Goal: Communication & Community: Answer question/provide support

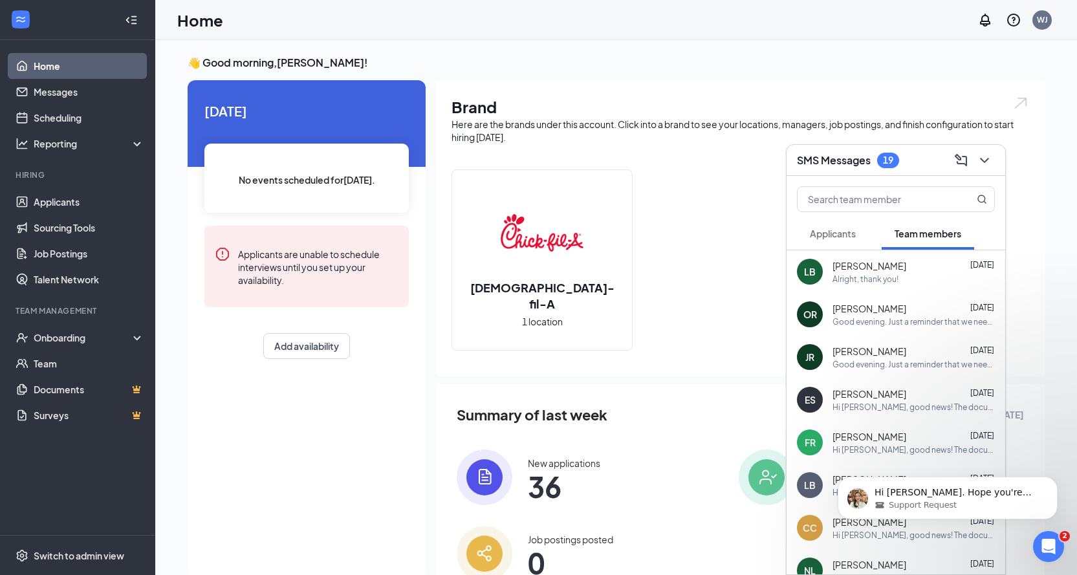
click at [832, 236] on span "Applicants" at bounding box center [833, 234] width 46 height 12
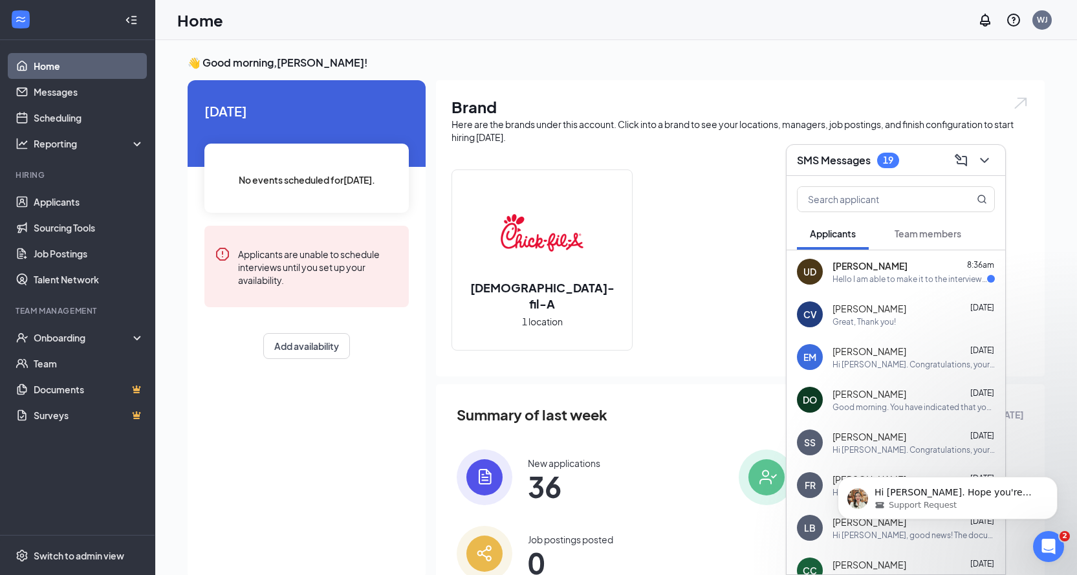
click at [848, 274] on div "Hello I am able to make it to the interview on the 21st" at bounding box center [910, 279] width 155 height 11
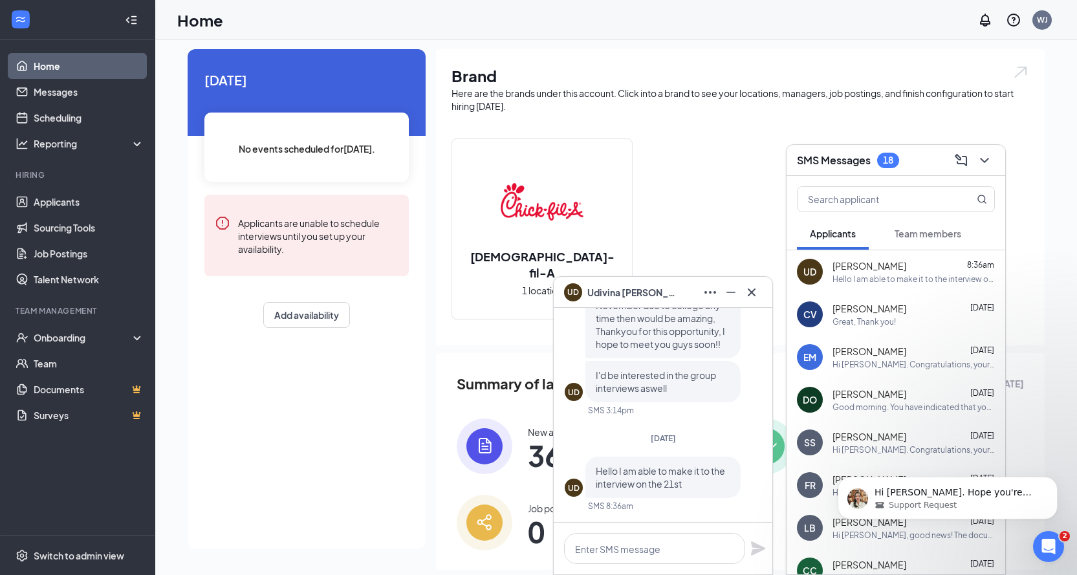
scroll to position [57, 0]
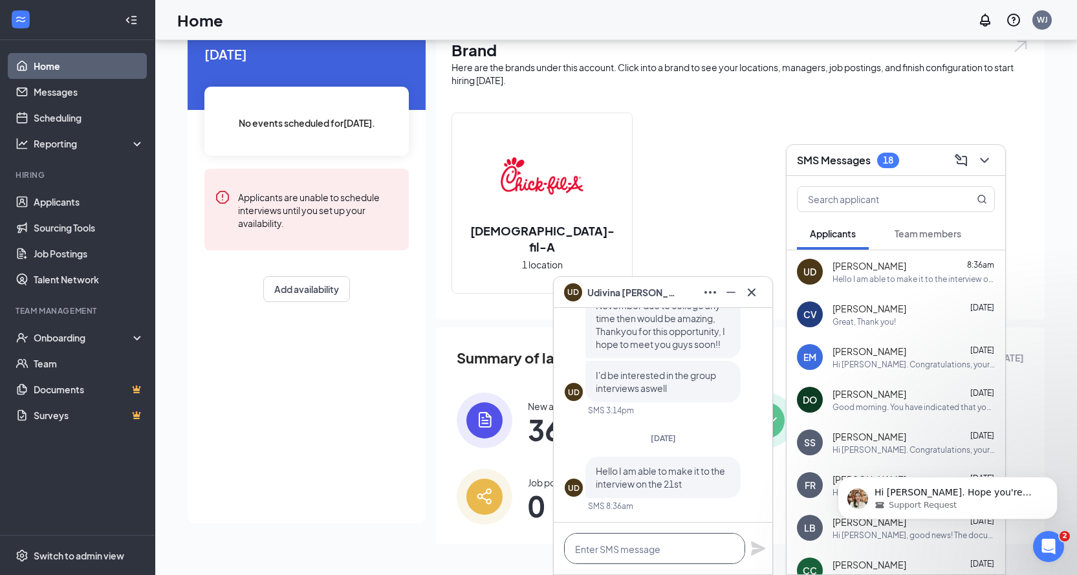
click at [635, 555] on textarea at bounding box center [654, 548] width 181 height 31
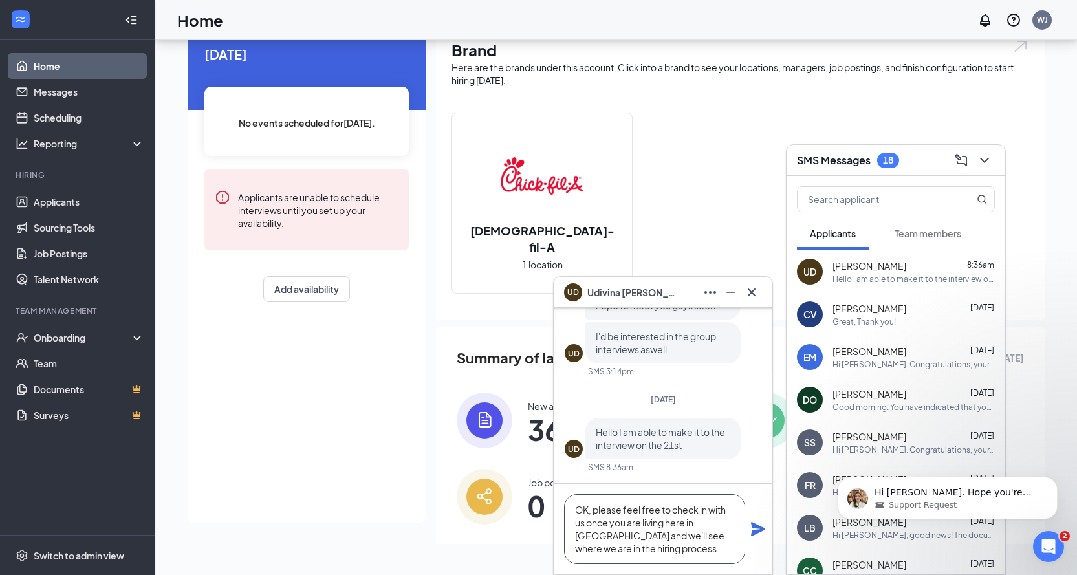
type textarea "OK, please feel free to check in with us once you are living here in [GEOGRAPHI…"
click at [757, 526] on icon "Plane" at bounding box center [758, 529] width 14 height 14
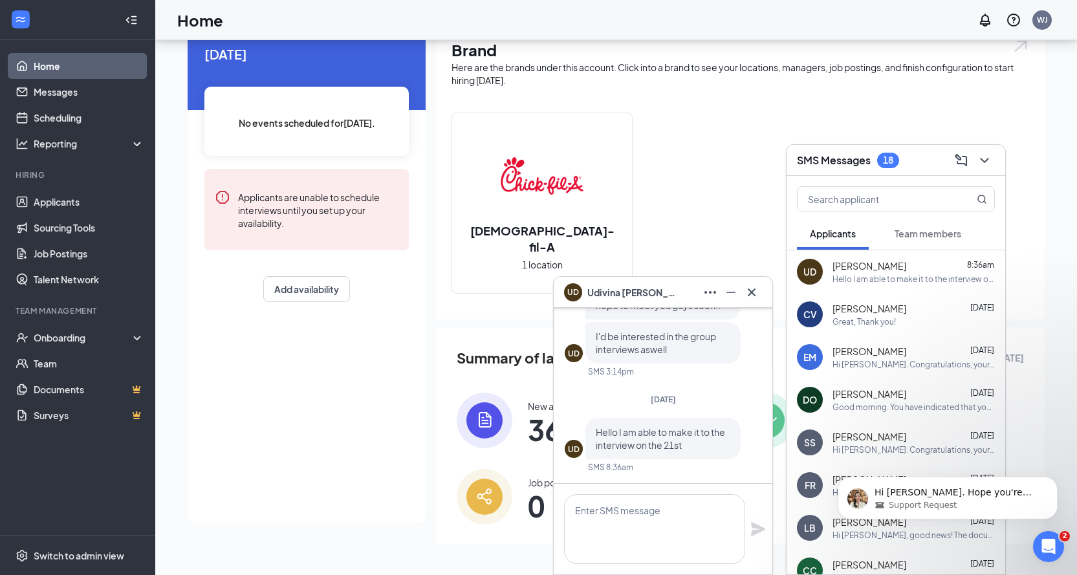
scroll to position [0, 0]
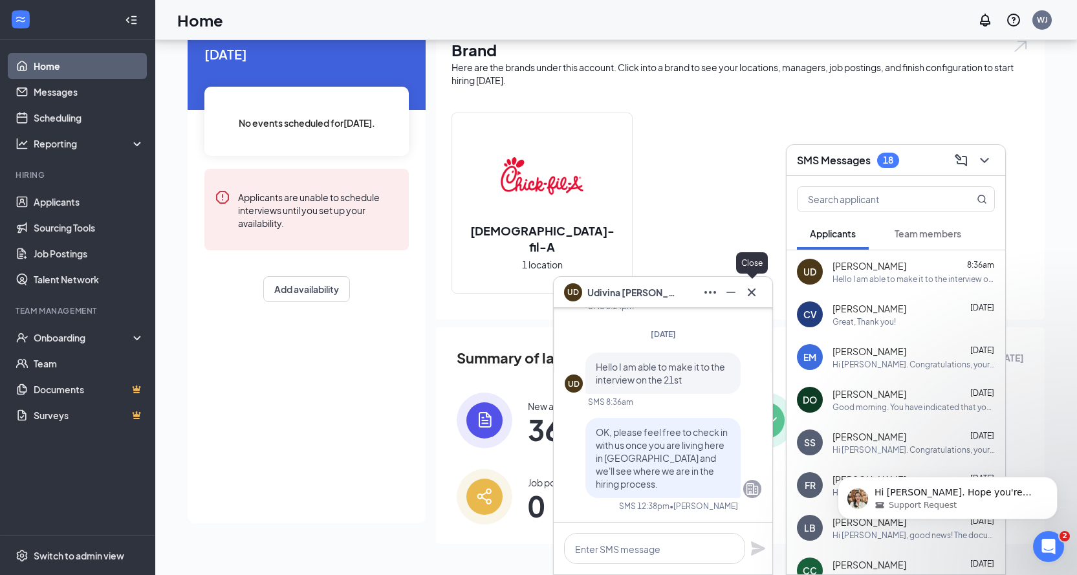
click at [753, 296] on icon "Cross" at bounding box center [752, 293] width 16 height 16
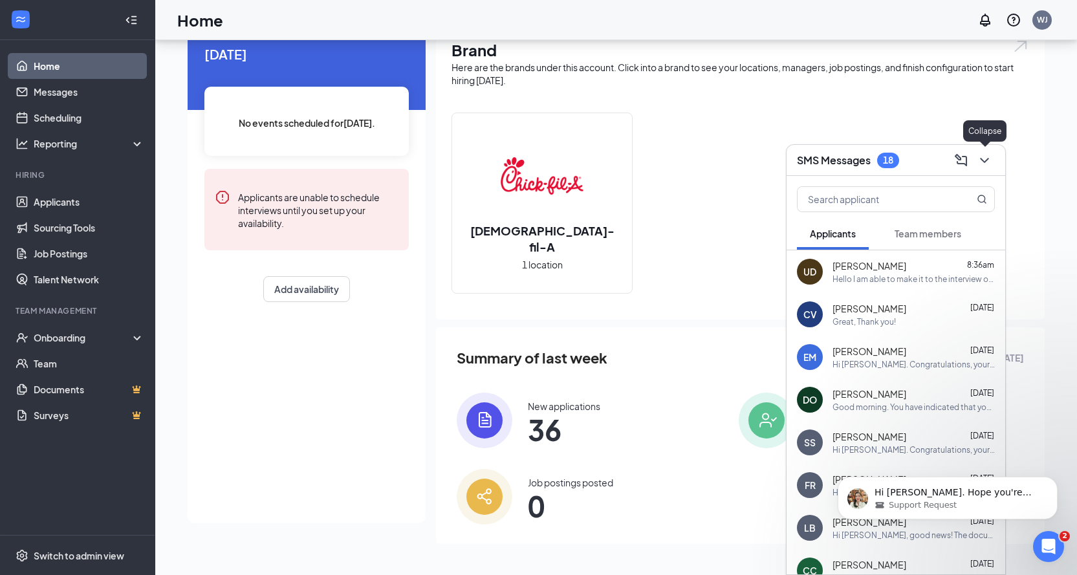
click at [987, 164] on icon "ChevronDown" at bounding box center [985, 161] width 16 height 16
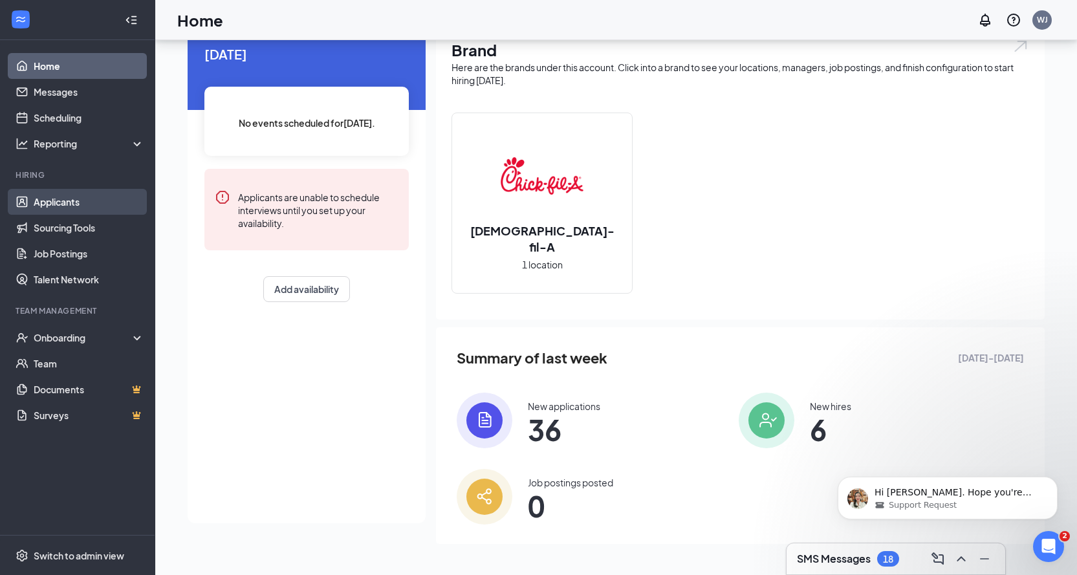
click at [72, 197] on link "Applicants" at bounding box center [89, 202] width 111 height 26
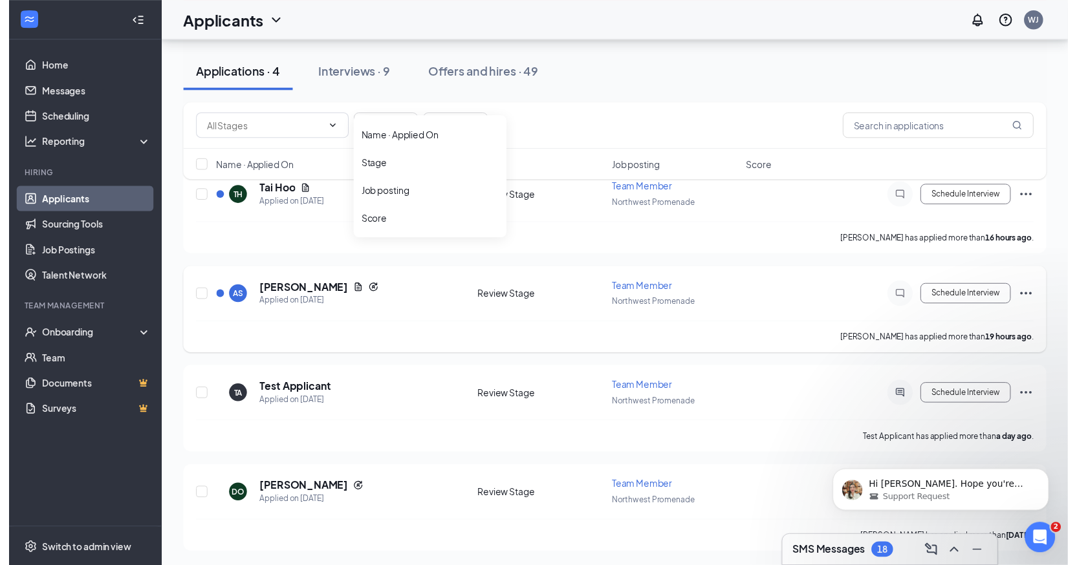
scroll to position [144, 0]
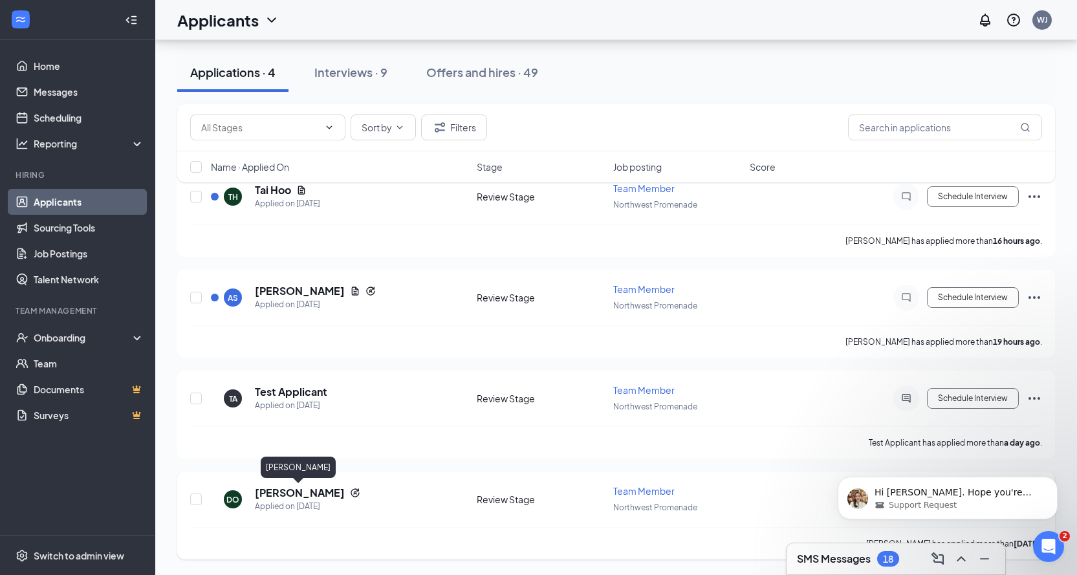
click at [289, 496] on h5 "[PERSON_NAME]" at bounding box center [300, 493] width 90 height 14
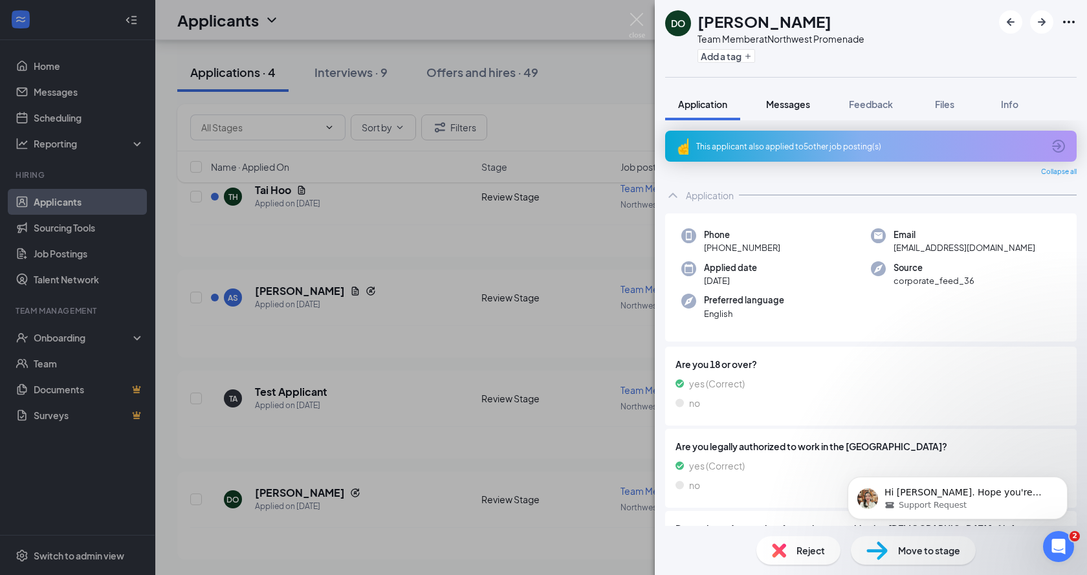
click at [787, 108] on span "Messages" at bounding box center [788, 104] width 44 height 12
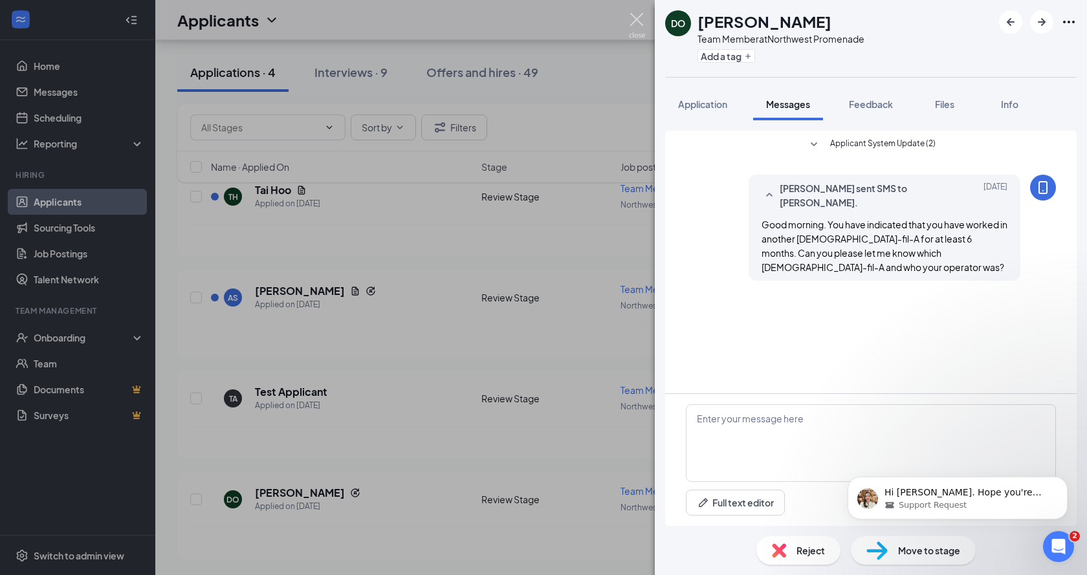
click at [639, 21] on img at bounding box center [637, 25] width 16 height 25
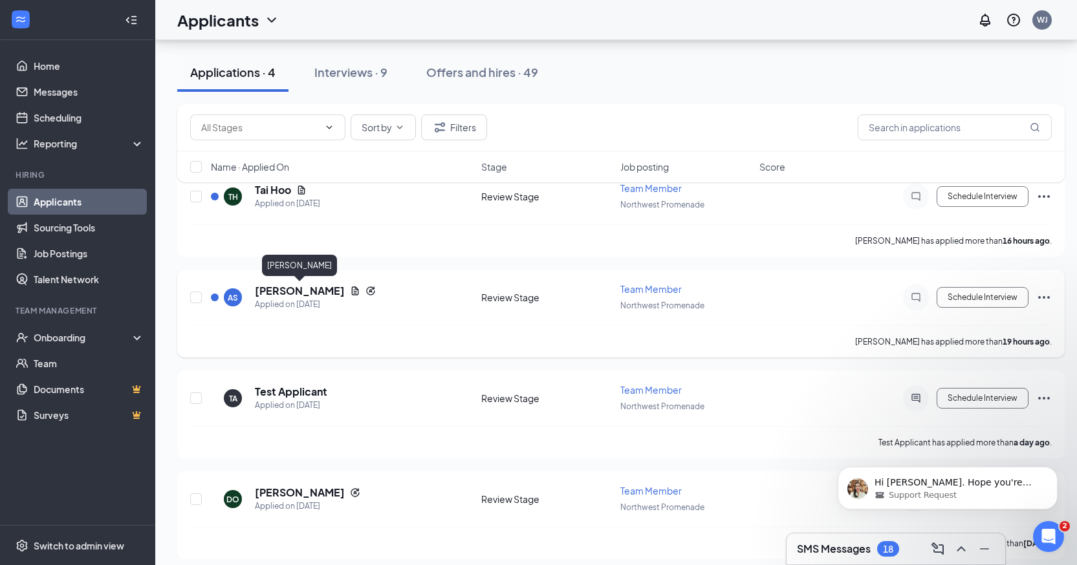
click at [296, 292] on h5 "[PERSON_NAME]" at bounding box center [300, 291] width 90 height 14
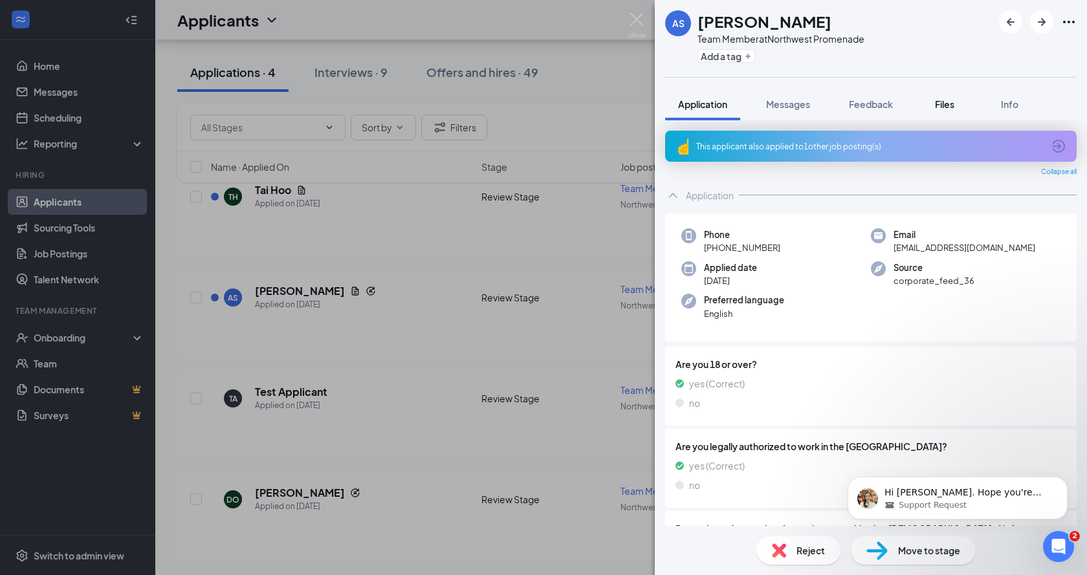
drag, startPoint x: 944, startPoint y: 100, endPoint x: 939, endPoint y: 113, distance: 13.9
click at [944, 102] on span "Files" at bounding box center [944, 104] width 19 height 12
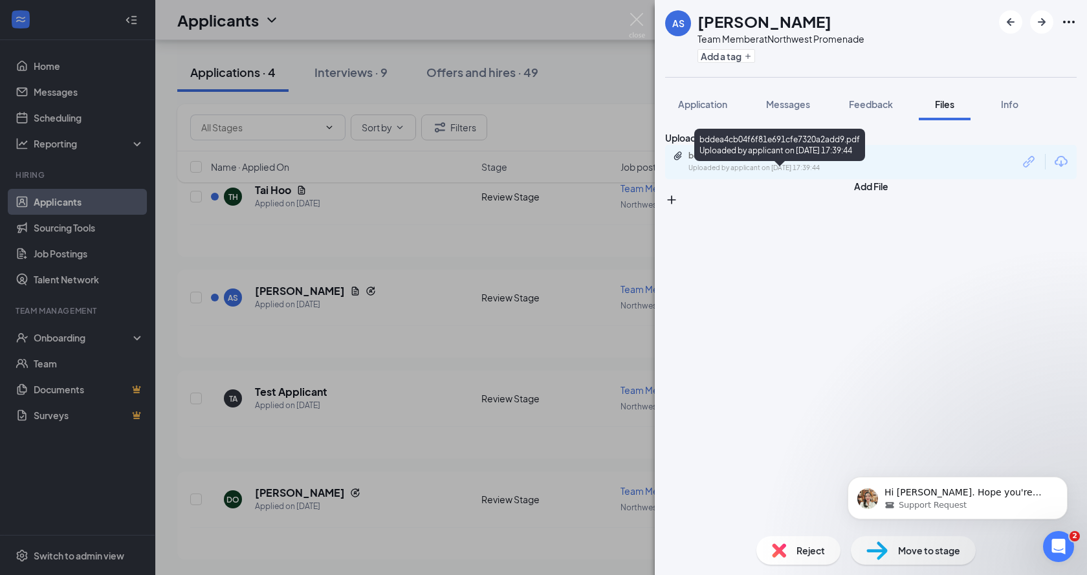
click at [790, 161] on div "bddea4cb04f6f81e691cfe7320a2add9.pdf" at bounding box center [778, 156] width 181 height 10
click at [906, 553] on span "Move to stage" at bounding box center [929, 550] width 62 height 14
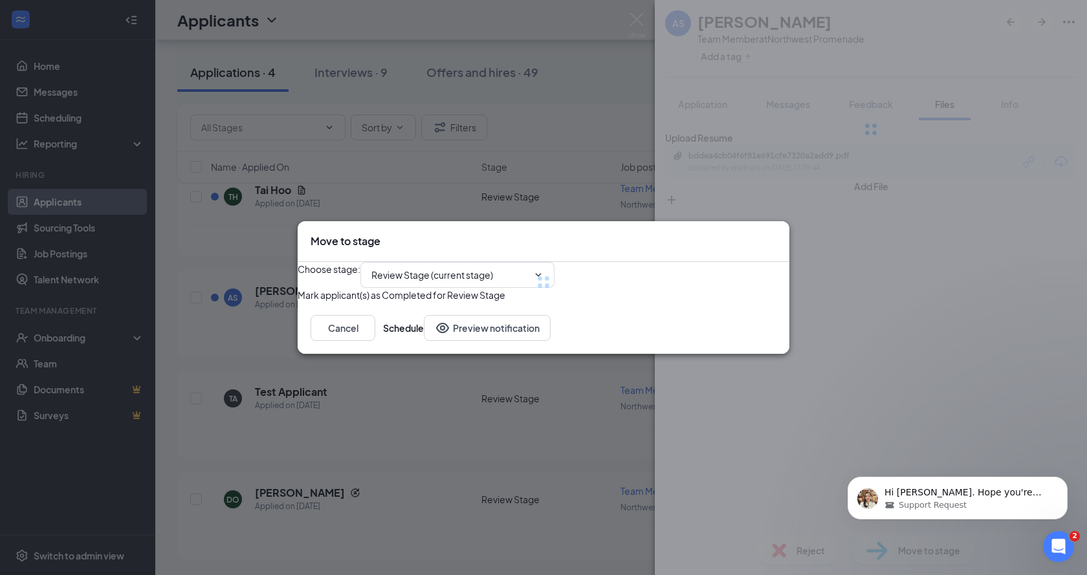
type input "Group Interview (next stage)"
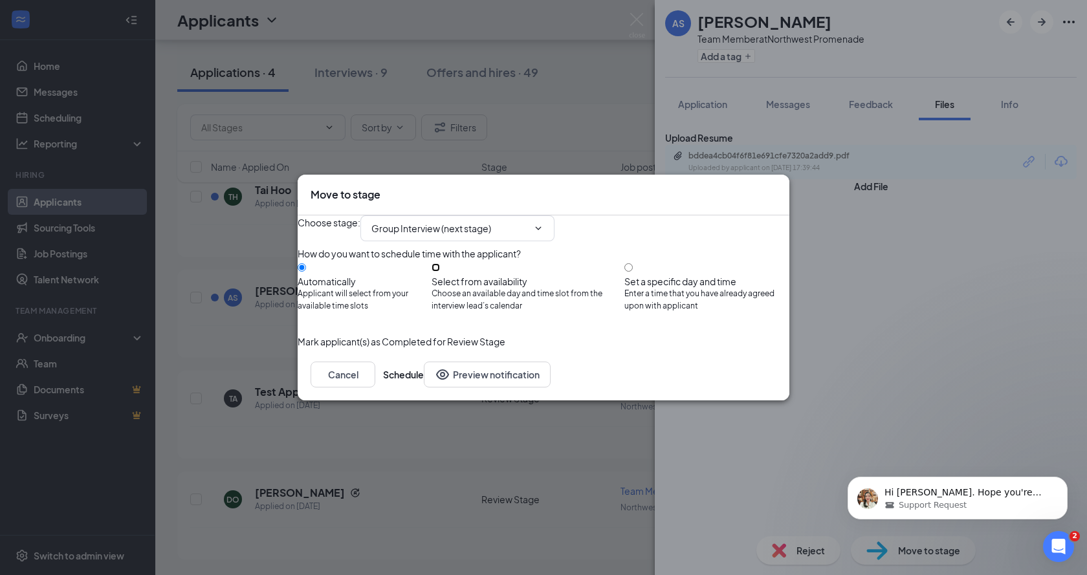
click at [440, 267] on input "Select from availability Choose an available day and time slot from the intervi…" at bounding box center [435, 267] width 8 height 8
radio input "true"
radio input "false"
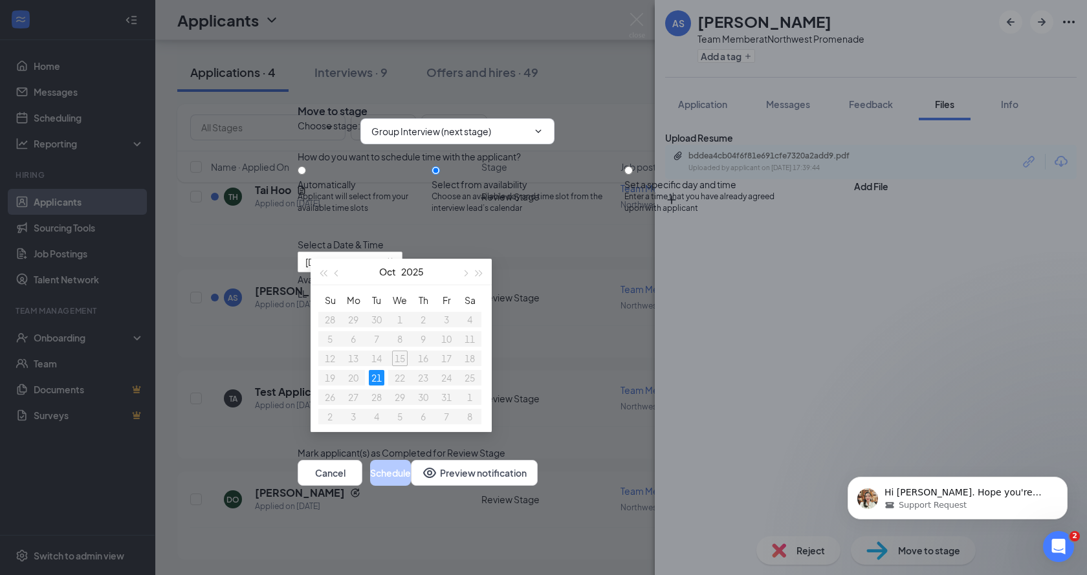
click at [545, 301] on div "2:00PM - 2:45PM" at bounding box center [422, 308] width 248 height 14
click at [411, 486] on button "Schedule" at bounding box center [390, 473] width 41 height 26
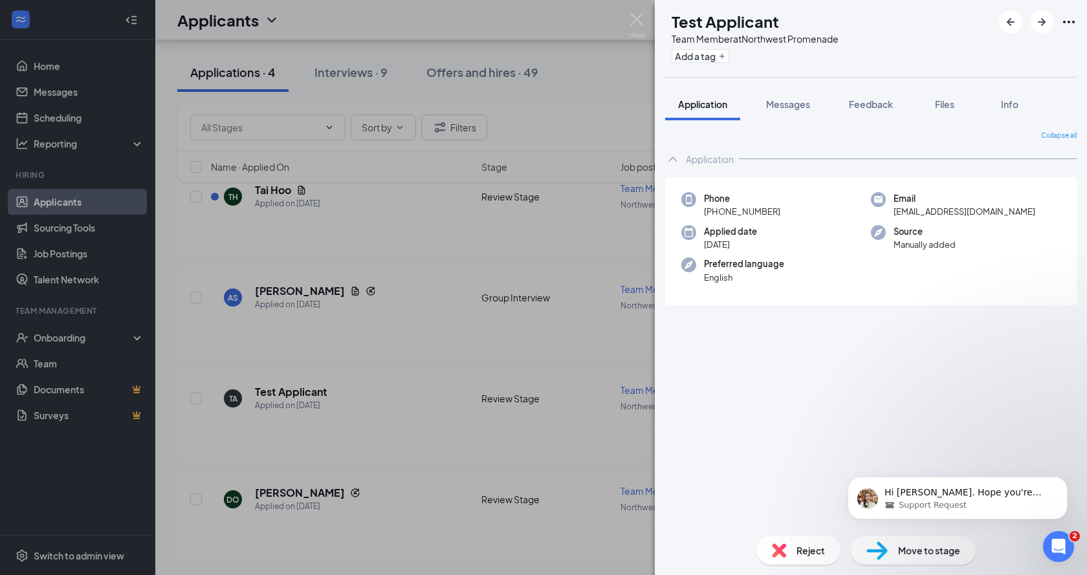
click at [273, 193] on div "TA Test Applicant Team Member at [GEOGRAPHIC_DATA] Add a tag Application Messag…" at bounding box center [543, 287] width 1087 height 575
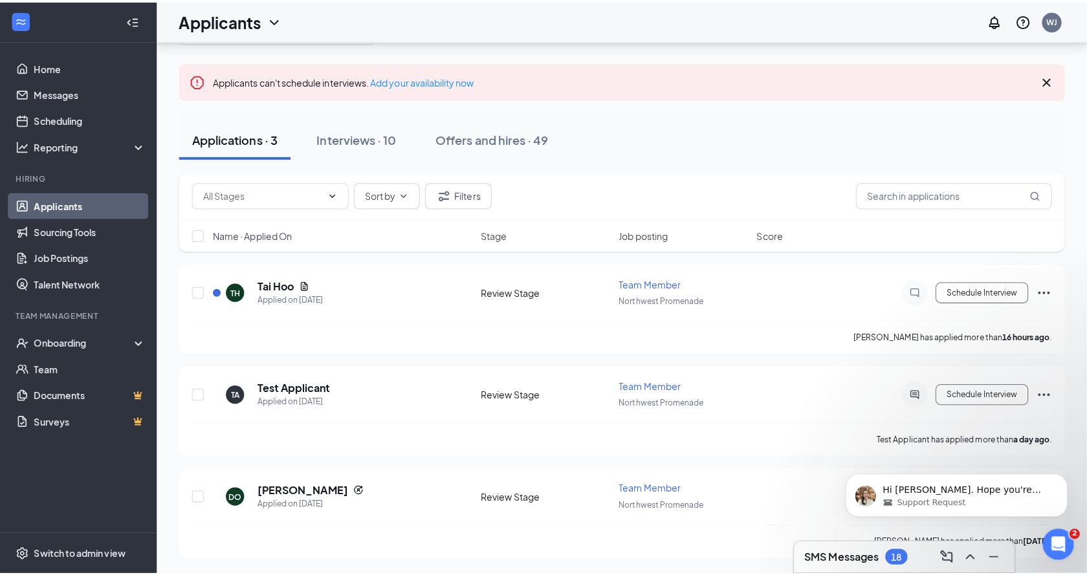
scroll to position [43, 0]
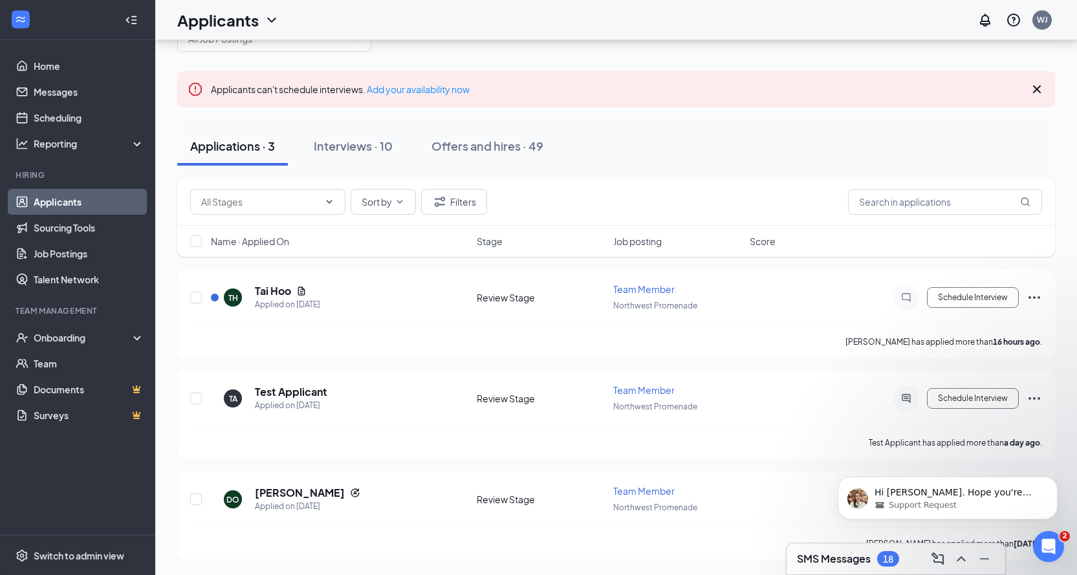
click at [274, 193] on span at bounding box center [267, 202] width 155 height 26
click at [267, 292] on h5 "Tai Hoo" at bounding box center [273, 291] width 36 height 14
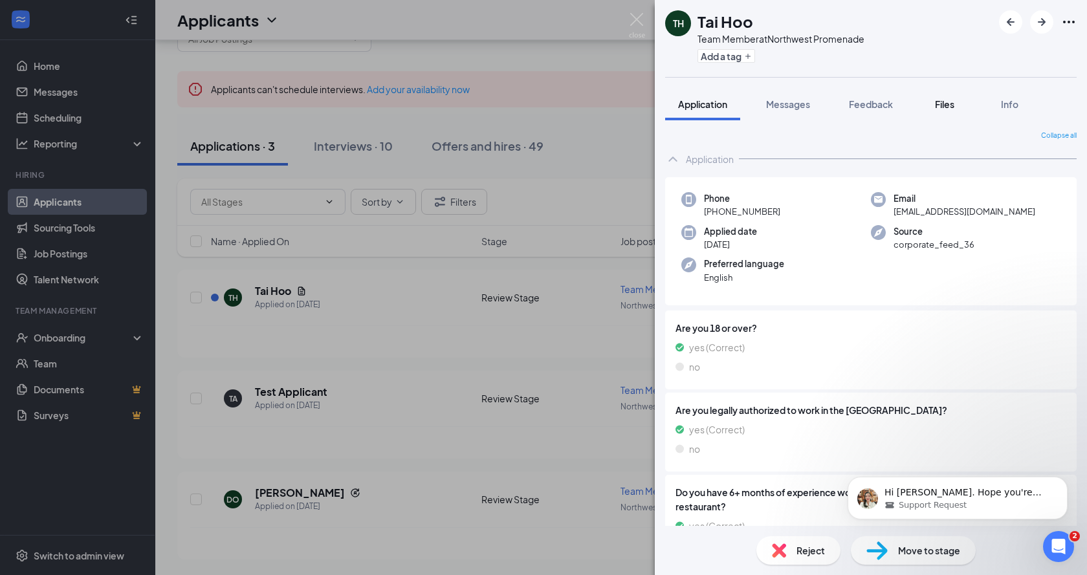
click at [949, 103] on span "Files" at bounding box center [944, 104] width 19 height 12
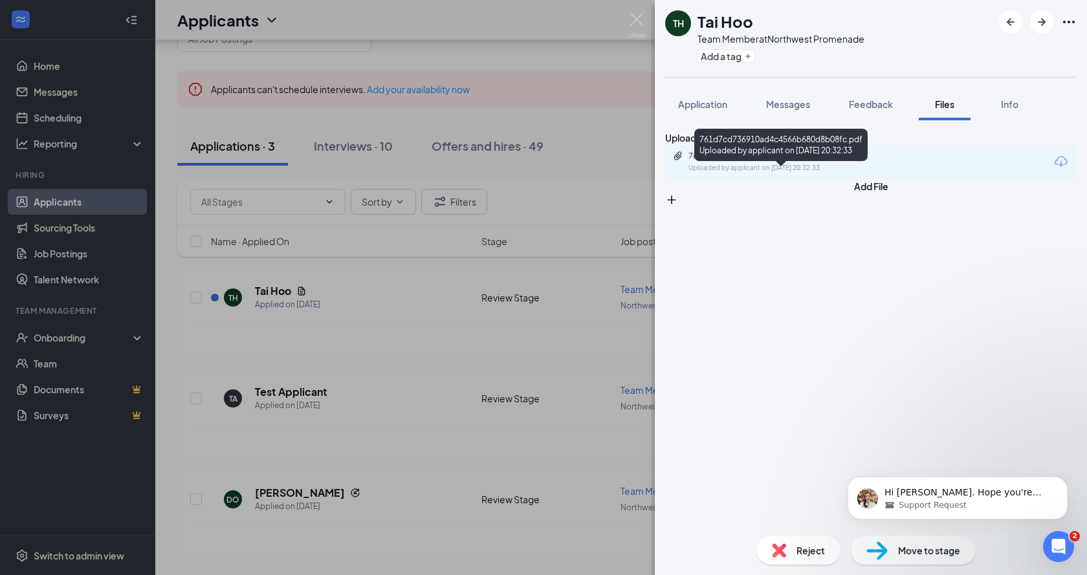
click at [771, 161] on div "761d7cd736910ad4c4566b680d8b08fc.pdf" at bounding box center [778, 156] width 181 height 10
click at [632, 19] on img at bounding box center [637, 25] width 16 height 25
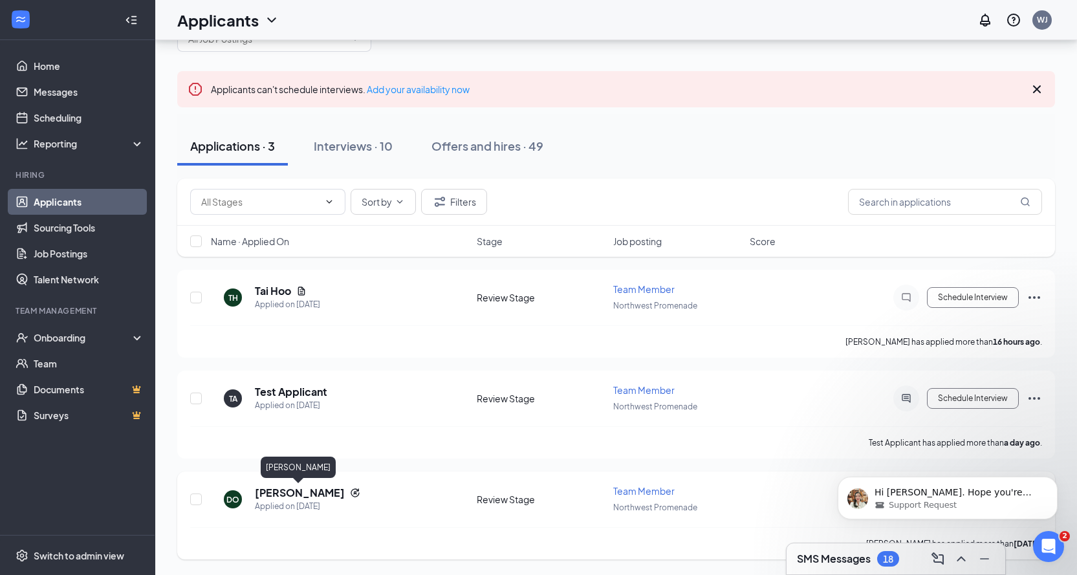
click at [271, 497] on h5 "[PERSON_NAME]" at bounding box center [300, 493] width 90 height 14
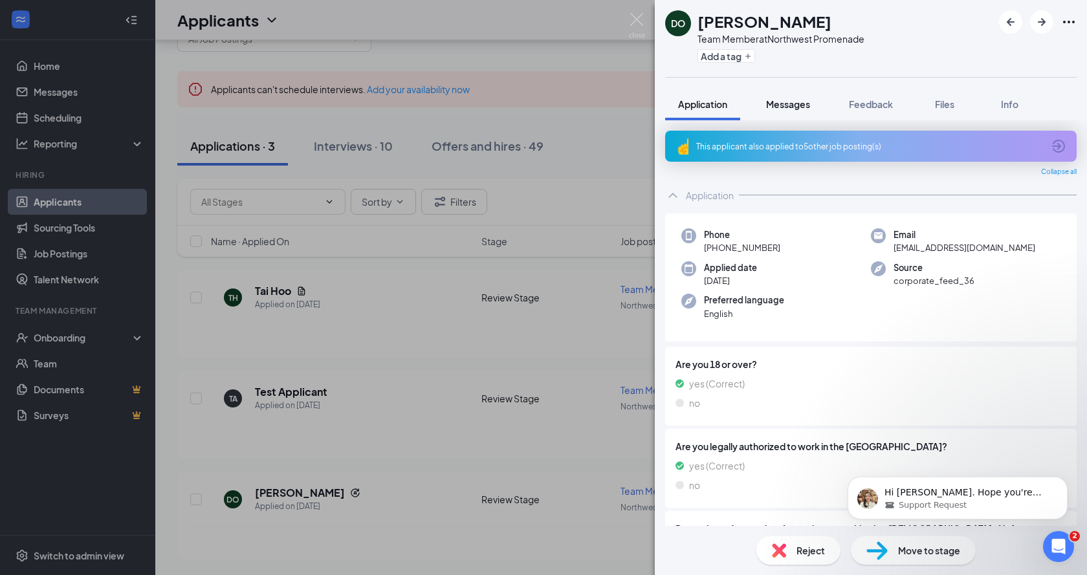
drag, startPoint x: 779, startPoint y: 104, endPoint x: 769, endPoint y: 120, distance: 18.3
click at [779, 105] on span "Messages" at bounding box center [788, 104] width 44 height 12
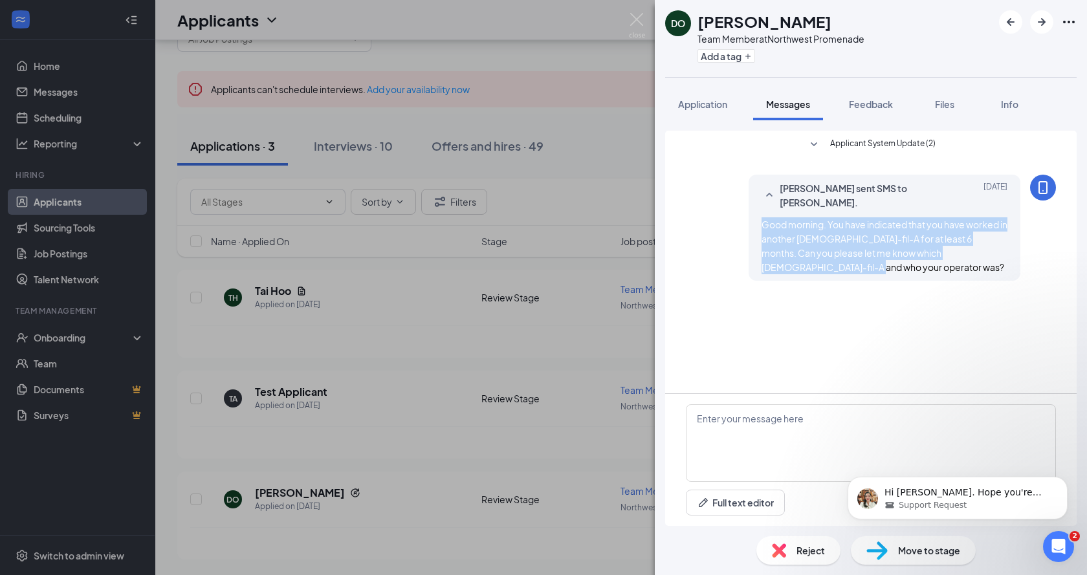
drag, startPoint x: 836, startPoint y: 263, endPoint x: 760, endPoint y: 231, distance: 82.9
click at [760, 231] on div "[PERSON_NAME] sent SMS to [PERSON_NAME]. [DATE] Good morning. You have indicate…" at bounding box center [884, 228] width 272 height 106
copy span "Good morning. You have indicated that you have worked in another [DEMOGRAPHIC_D…"
click at [642, 21] on img at bounding box center [637, 25] width 16 height 25
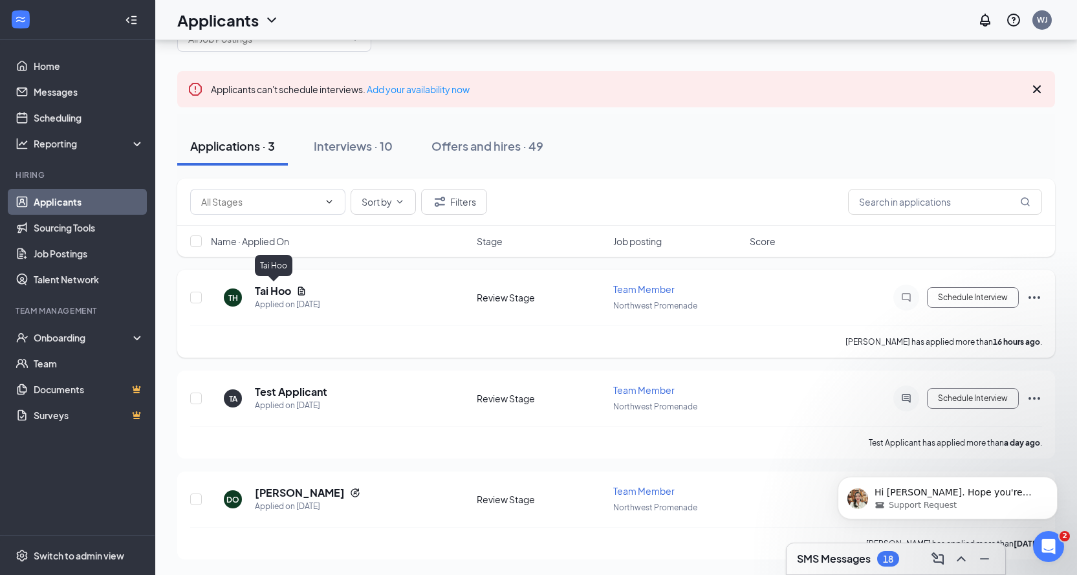
click at [273, 290] on h5 "Tai Hoo" at bounding box center [273, 291] width 36 height 14
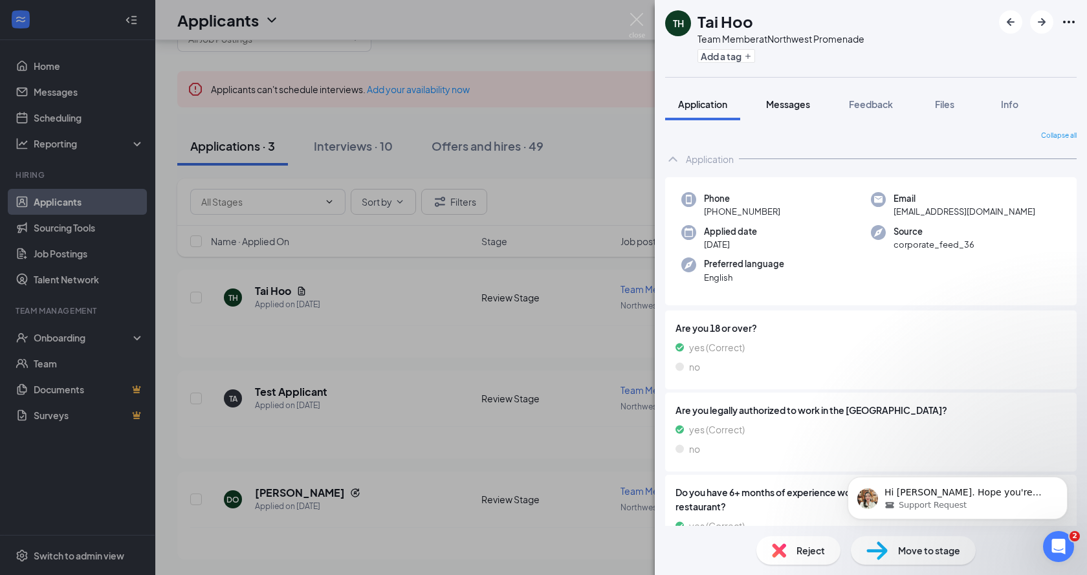
click at [800, 105] on span "Messages" at bounding box center [788, 104] width 44 height 12
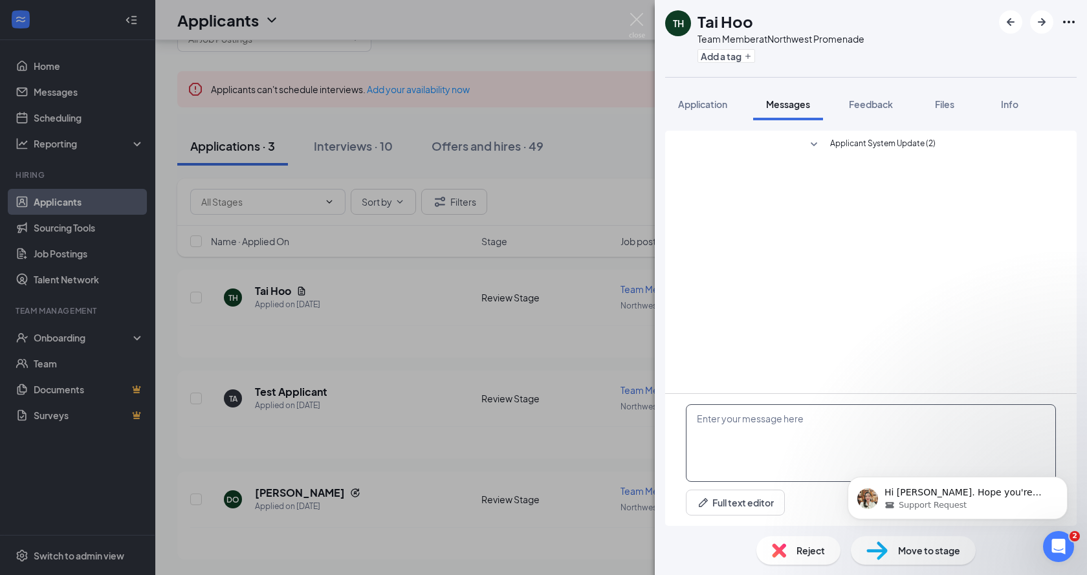
click at [803, 443] on textarea at bounding box center [871, 443] width 370 height 78
paste textarea "Good morning. You have indicated that you have worked in another [DEMOGRAPHIC_D…"
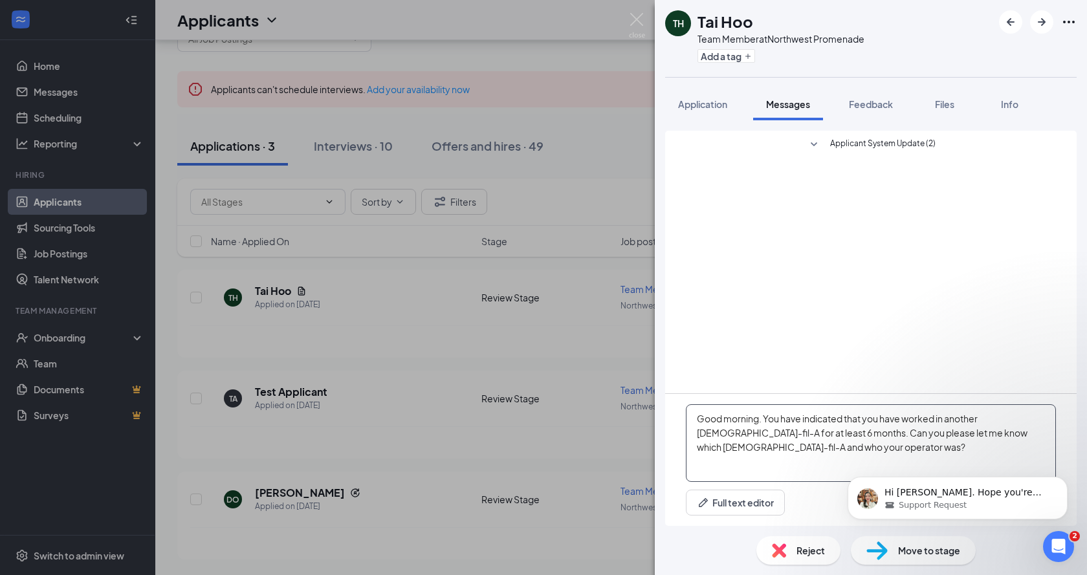
click at [740, 420] on textarea "Good morning. You have indicated that you have worked in another [DEMOGRAPHIC_D…" at bounding box center [871, 443] width 370 height 78
type textarea "Good afternoon. You have indicated that you have worked in another [DEMOGRAPHIC…"
click at [1067, 480] on button "Dismiss notification" at bounding box center [1063, 480] width 17 height 17
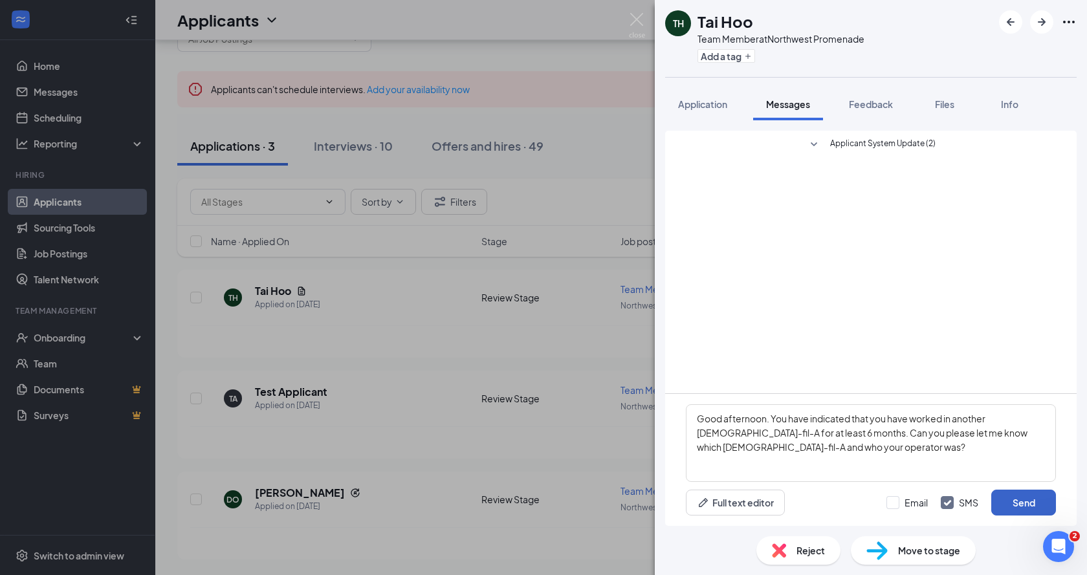
click at [1021, 501] on button "Send" at bounding box center [1023, 503] width 65 height 26
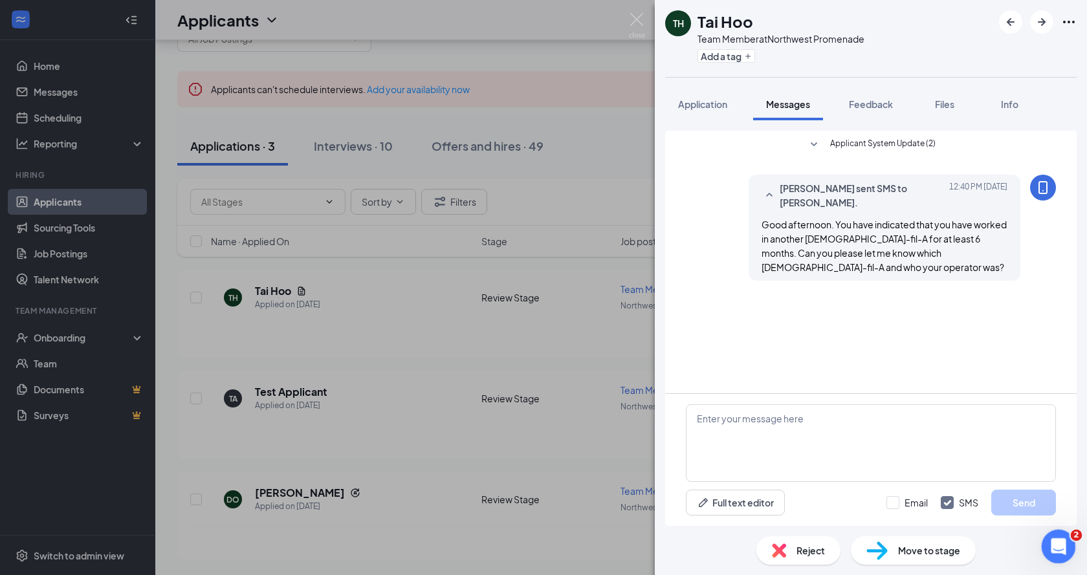
click at [1049, 549] on icon "Open Intercom Messenger" at bounding box center [1056, 544] width 21 height 21
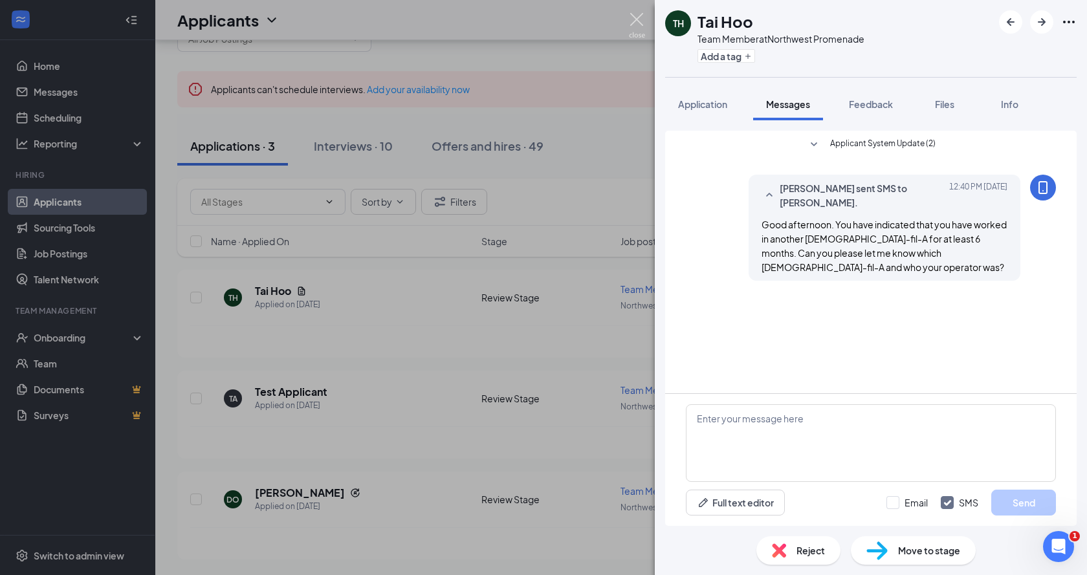
click at [636, 17] on img at bounding box center [637, 25] width 16 height 25
